Goal: Information Seeking & Learning: Find specific fact

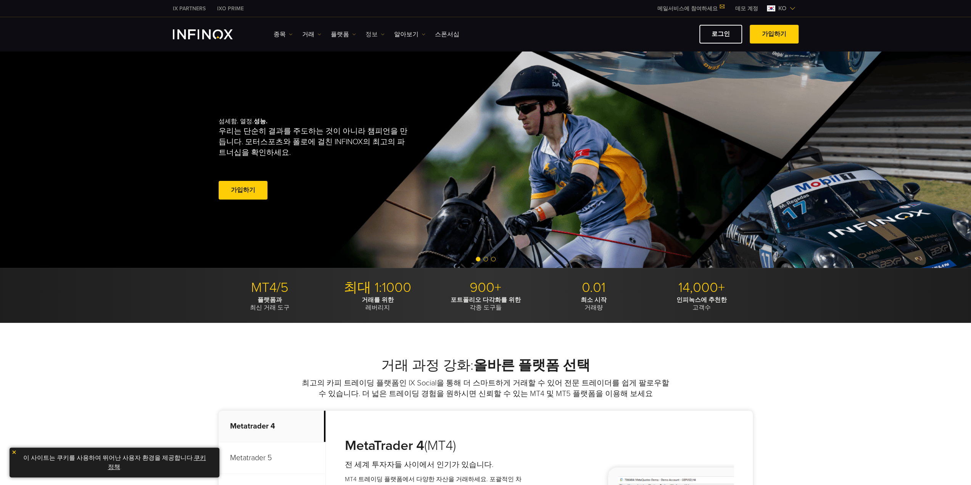
drag, startPoint x: 0, startPoint y: 0, endPoint x: 369, endPoint y: 33, distance: 370.6
click at [369, 33] on link "정보" at bounding box center [375, 34] width 19 height 9
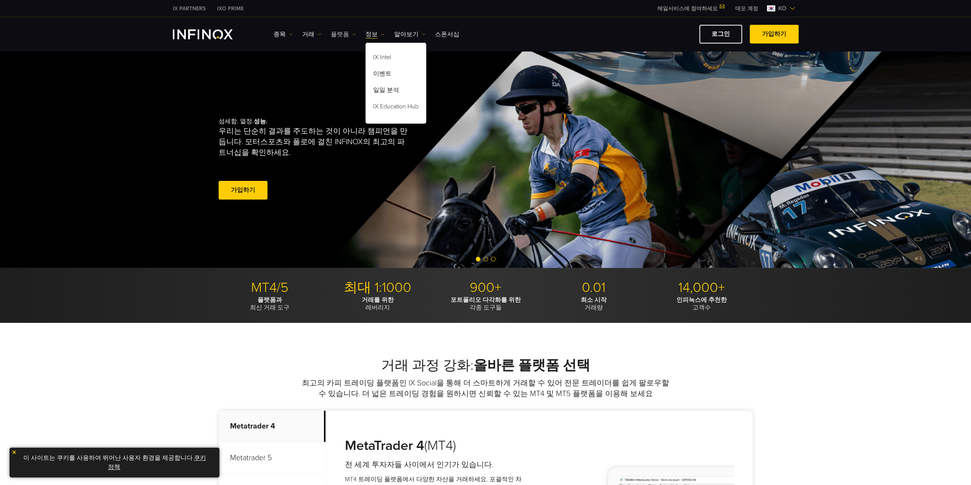
click at [336, 32] on link "플랫폼" at bounding box center [343, 34] width 25 height 9
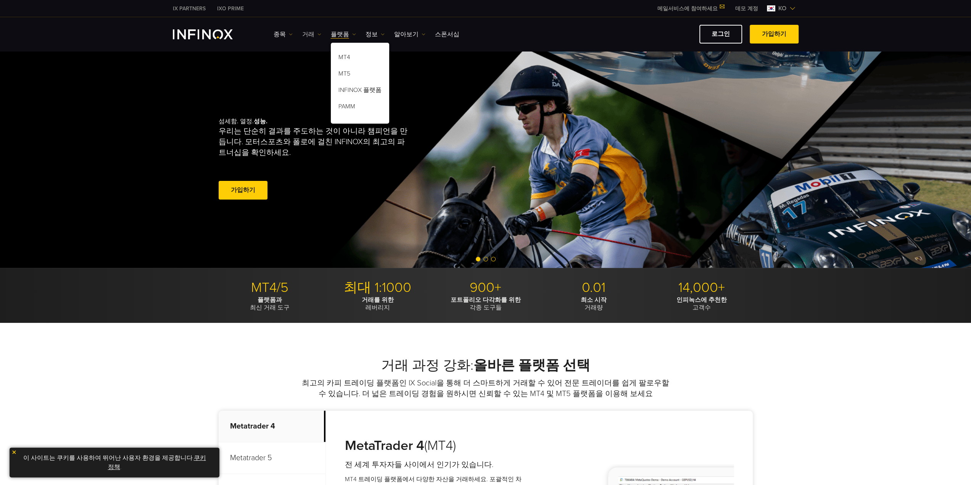
click at [318, 32] on img at bounding box center [320, 34] width 4 height 4
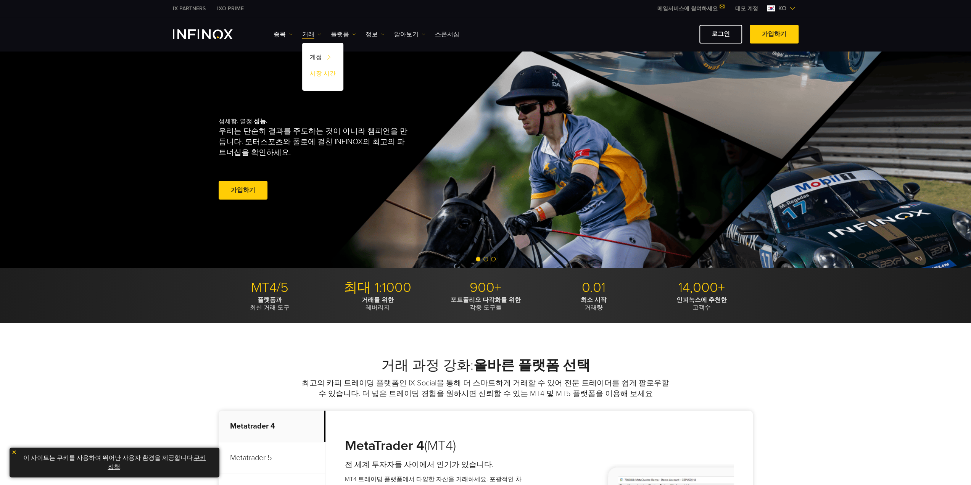
click at [320, 72] on link "시장 시간" at bounding box center [322, 75] width 41 height 16
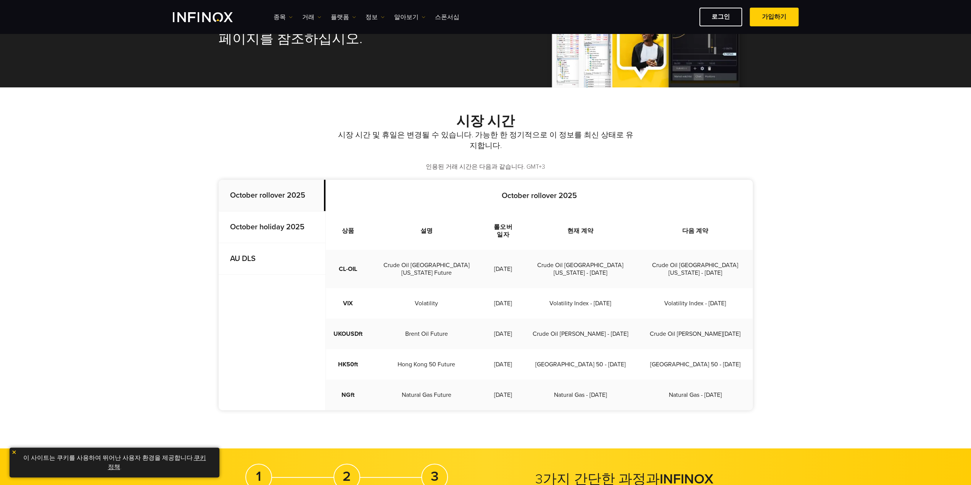
scroll to position [115, 0]
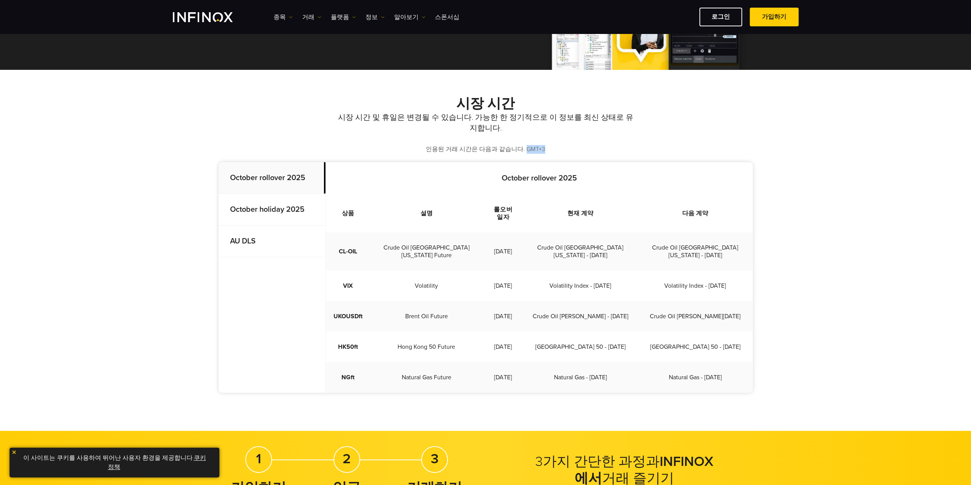
drag, startPoint x: 525, startPoint y: 150, endPoint x: 544, endPoint y: 150, distance: 18.7
click at [544, 150] on p "인용된 거래 시간은 다음과 같습니다. GMT+3" at bounding box center [486, 149] width 534 height 9
click at [510, 151] on p "인용된 거래 시간은 다음과 같습니다. GMT+3" at bounding box center [486, 149] width 534 height 9
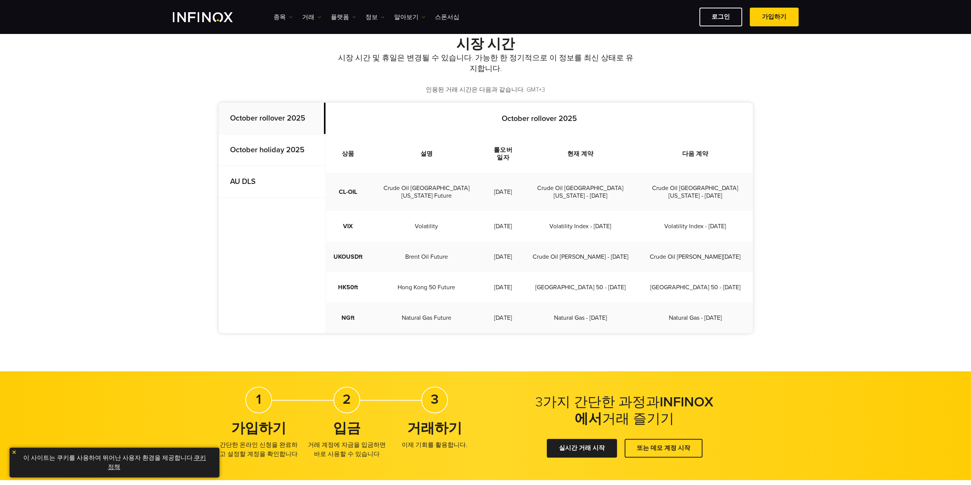
scroll to position [153, 0]
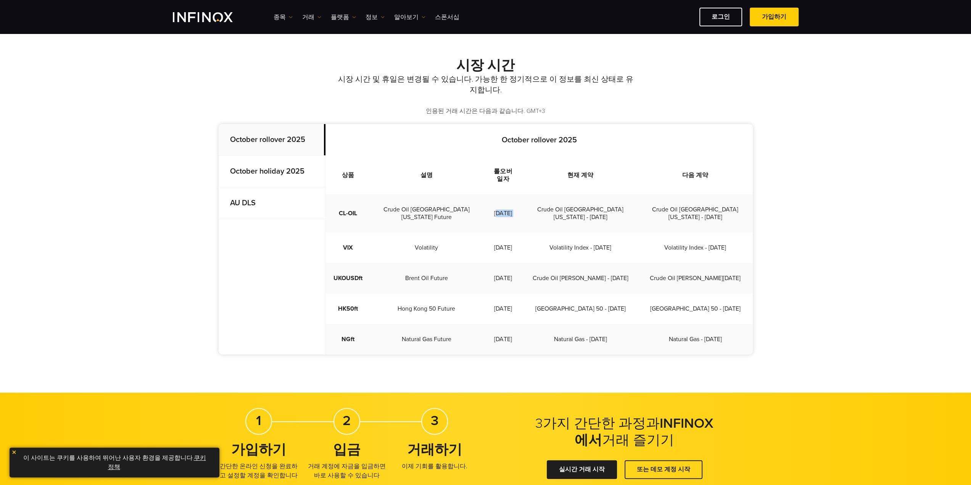
drag, startPoint x: 487, startPoint y: 203, endPoint x: 526, endPoint y: 203, distance: 38.9
click at [526, 203] on tr "CL-OIL Crude Oil [GEOGRAPHIC_DATA][US_STATE] Future [DATE] Crude Oil [GEOGRAPHI…" at bounding box center [539, 213] width 427 height 38
click at [424, 201] on td "Crude Oil [GEOGRAPHIC_DATA][US_STATE] Future" at bounding box center [426, 213] width 113 height 38
drag, startPoint x: 388, startPoint y: 202, endPoint x: 731, endPoint y: 207, distance: 342.8
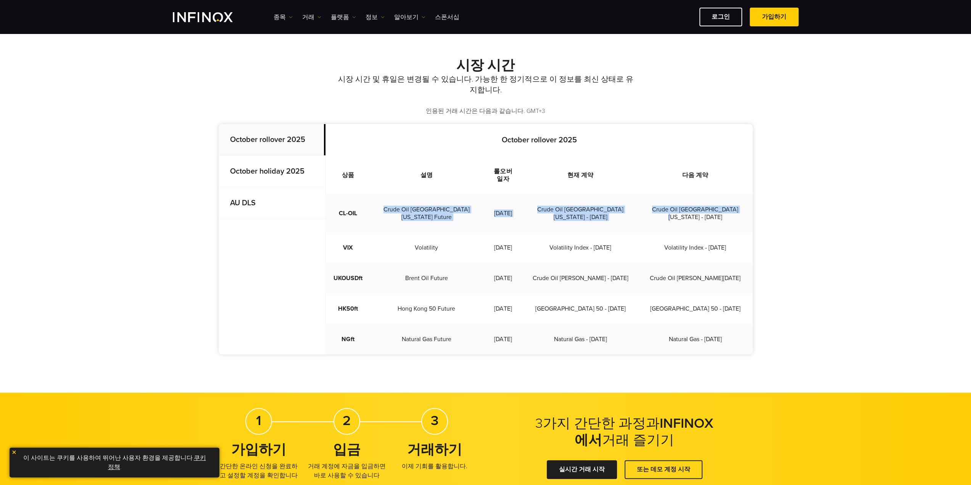
click at [731, 207] on tr "CL-OIL Crude Oil [GEOGRAPHIC_DATA][US_STATE] Future [DATE] Crude Oil [GEOGRAPHI…" at bounding box center [539, 213] width 427 height 38
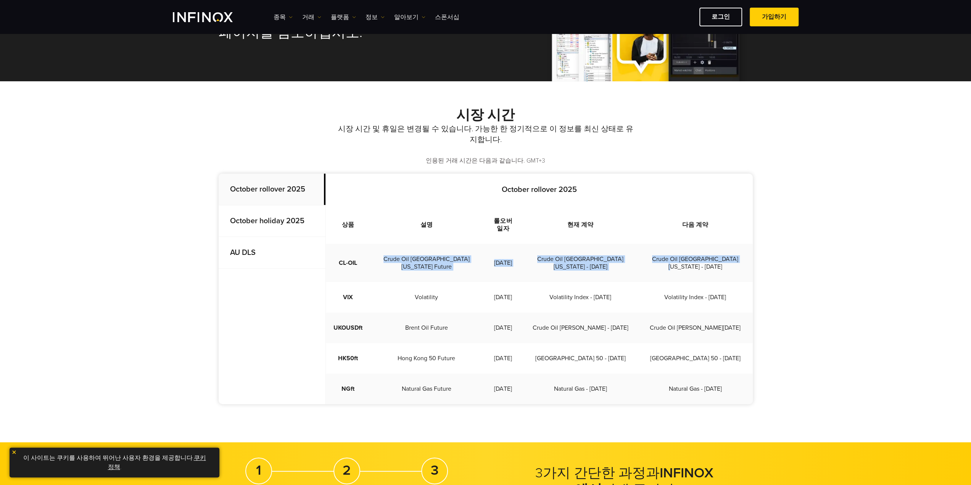
scroll to position [76, 0]
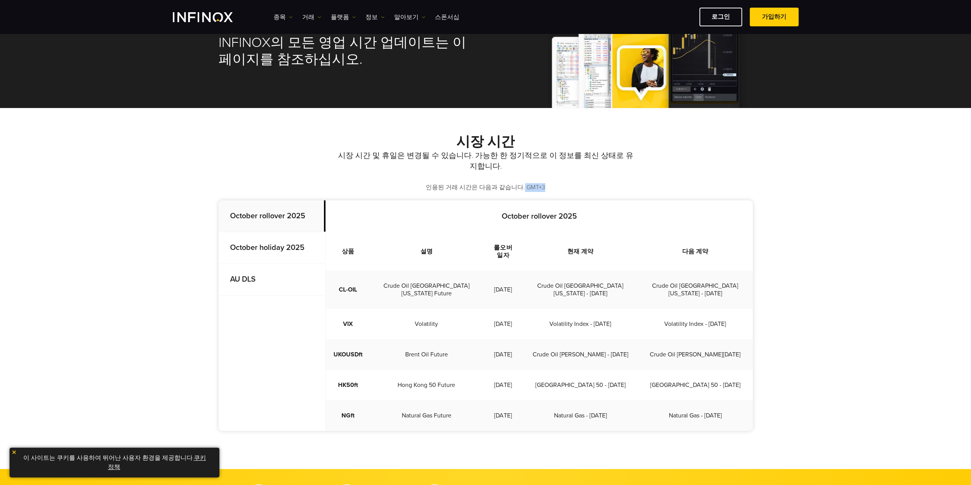
drag, startPoint x: 522, startPoint y: 188, endPoint x: 543, endPoint y: 188, distance: 21.0
click at [543, 188] on p "인용된 거래 시간은 다음과 같습니다. GMT+3" at bounding box center [486, 187] width 534 height 9
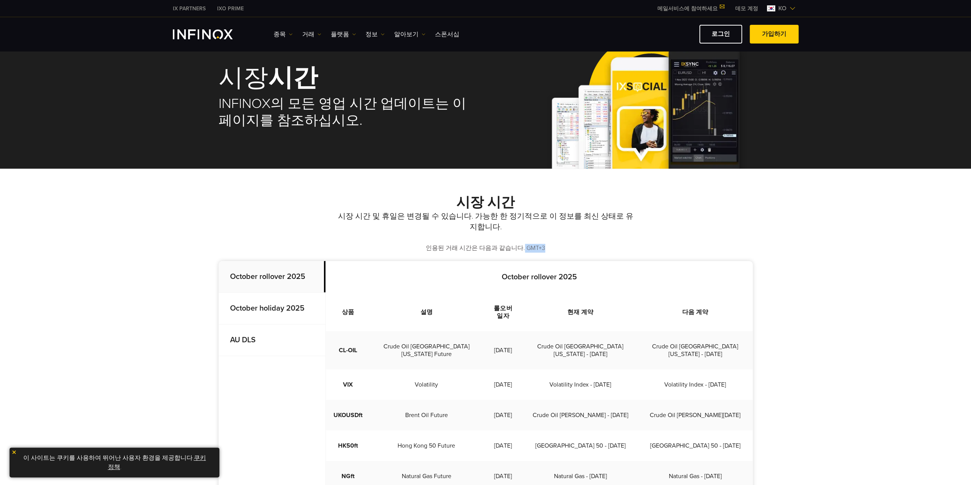
scroll to position [0, 0]
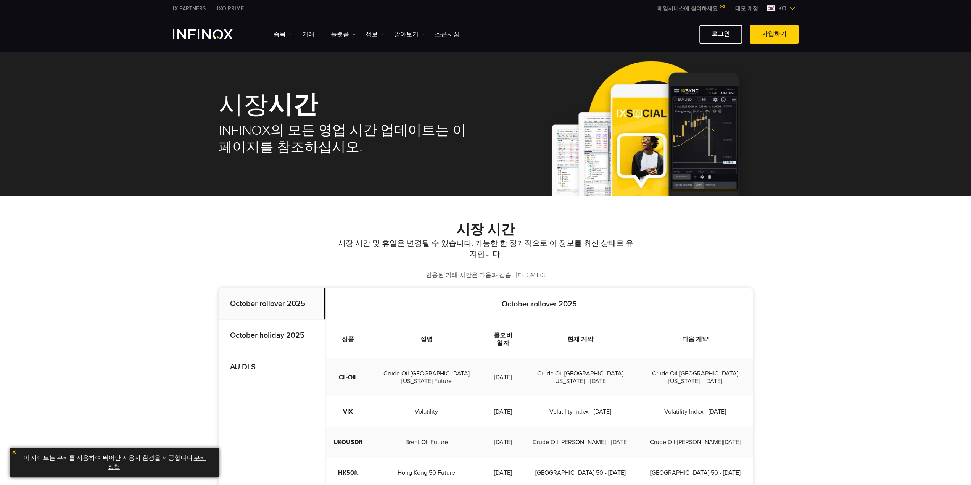
click at [501, 271] on p "인용된 거래 시간은 다음과 같습니다. GMT+3" at bounding box center [486, 275] width 534 height 9
click at [722, 34] on link "로그인" at bounding box center [721, 34] width 43 height 19
